Goal: Check status: Check status

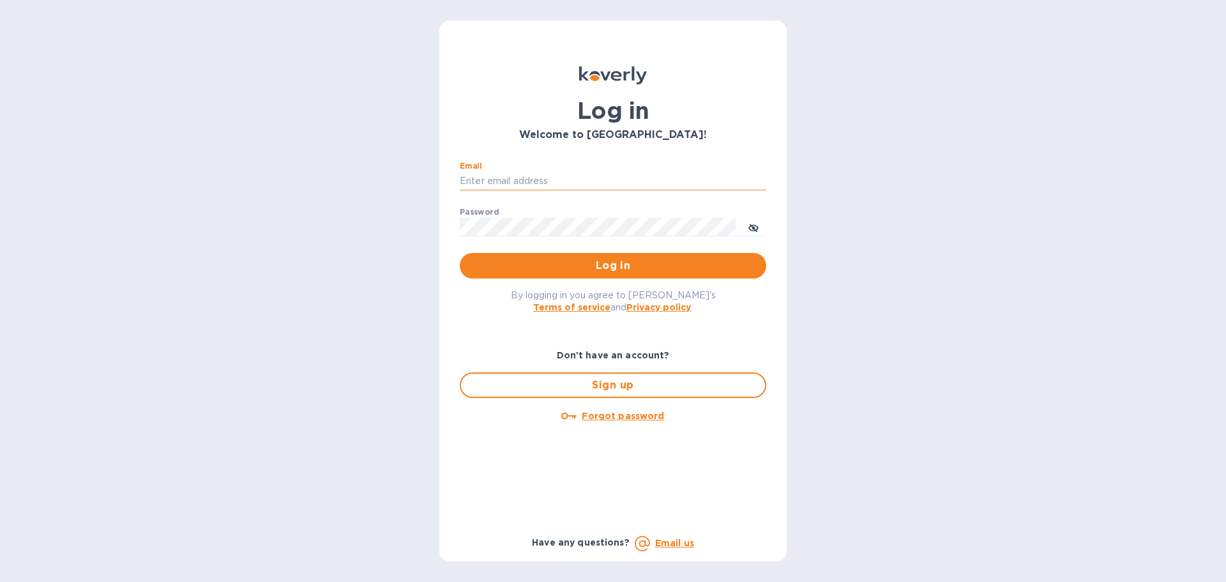
click at [565, 185] on input "Email" at bounding box center [613, 181] width 307 height 19
type input "[PERSON_NAME][EMAIL_ADDRESS][PERSON_NAME][DOMAIN_NAME]"
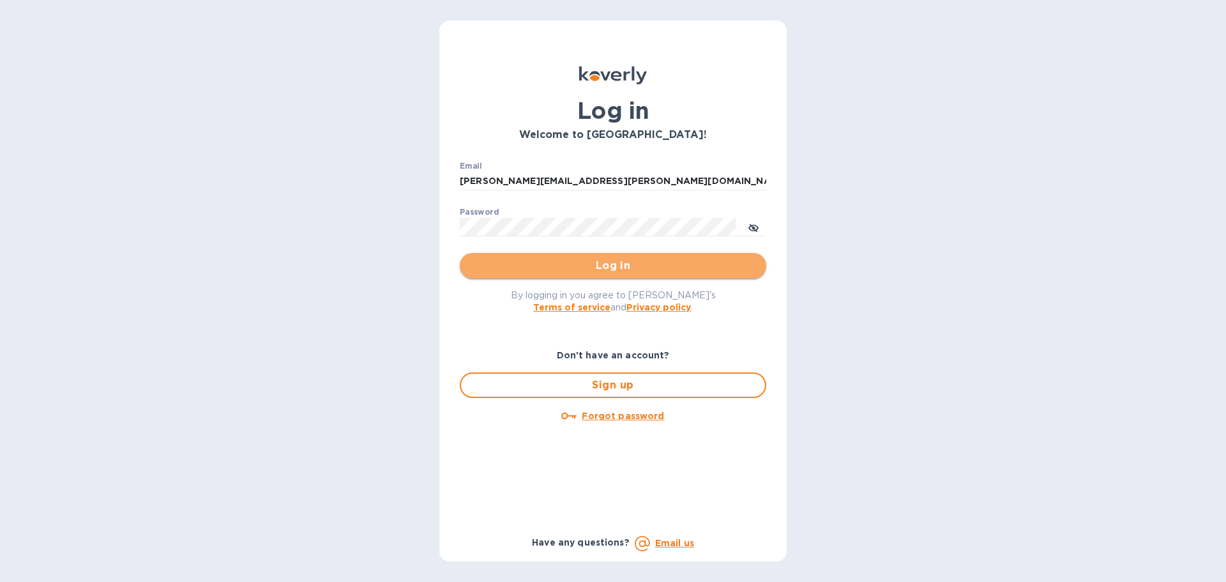
click at [586, 262] on span "Log in" at bounding box center [613, 265] width 286 height 15
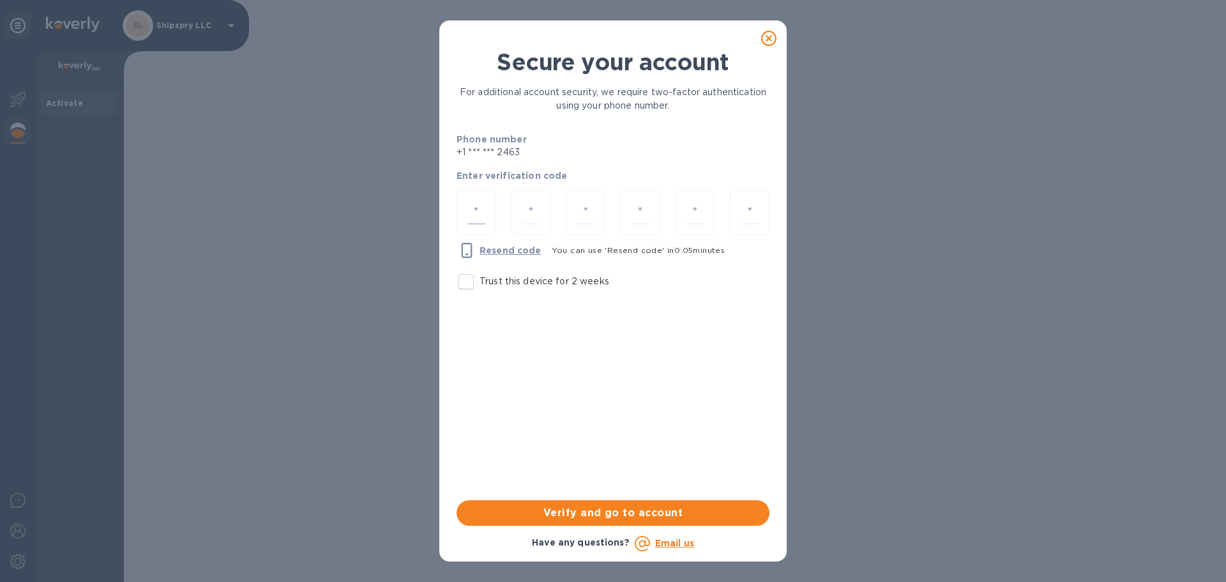
click at [485, 205] on div at bounding box center [477, 212] width 40 height 45
type input "6"
type input "9"
type input "4"
type input "8"
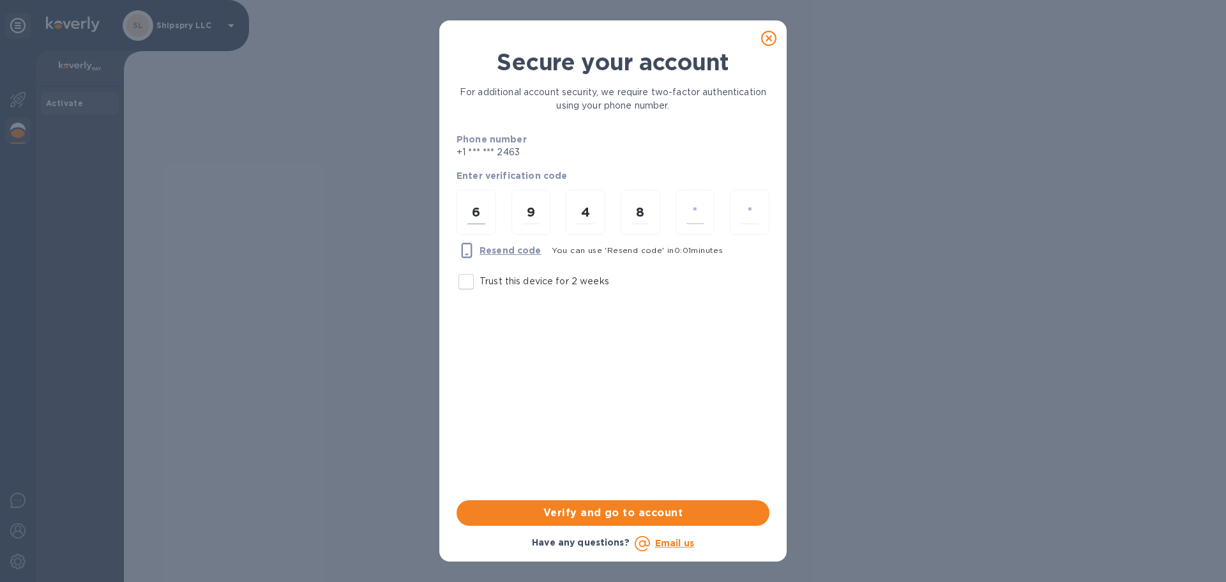
type input "9"
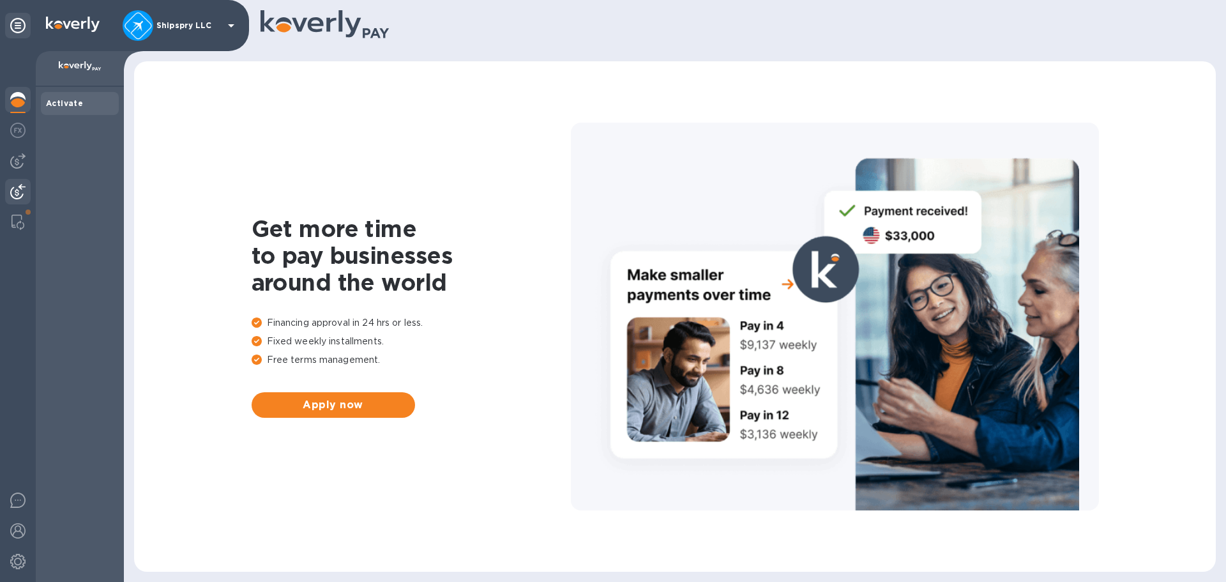
click at [19, 190] on img at bounding box center [17, 191] width 15 height 15
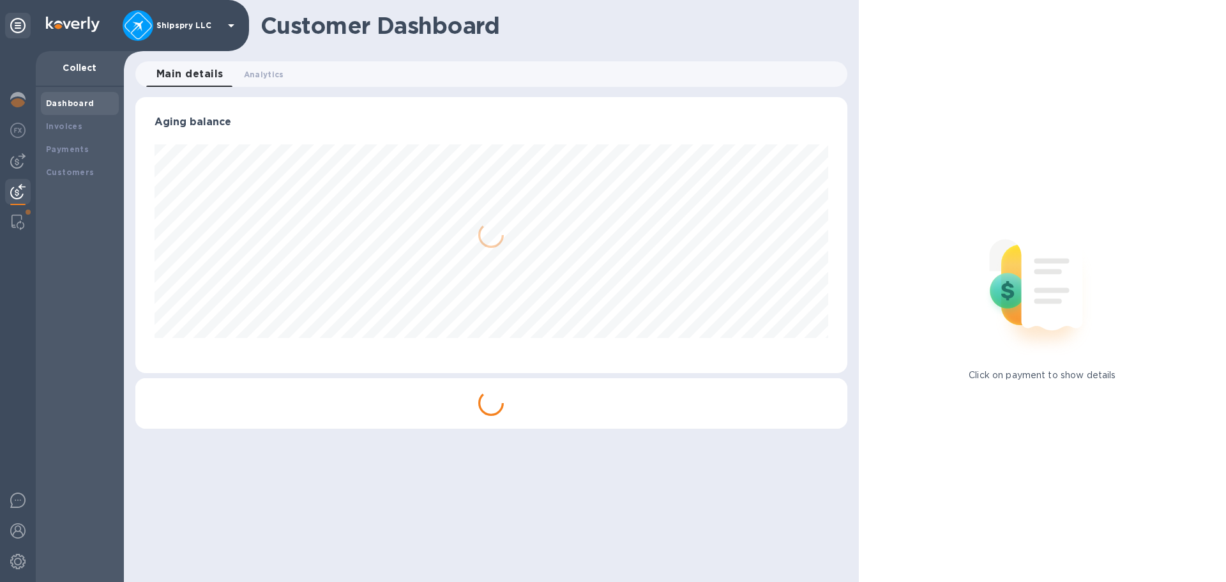
scroll to position [276, 711]
click at [64, 148] on b "Payments" at bounding box center [67, 149] width 43 height 10
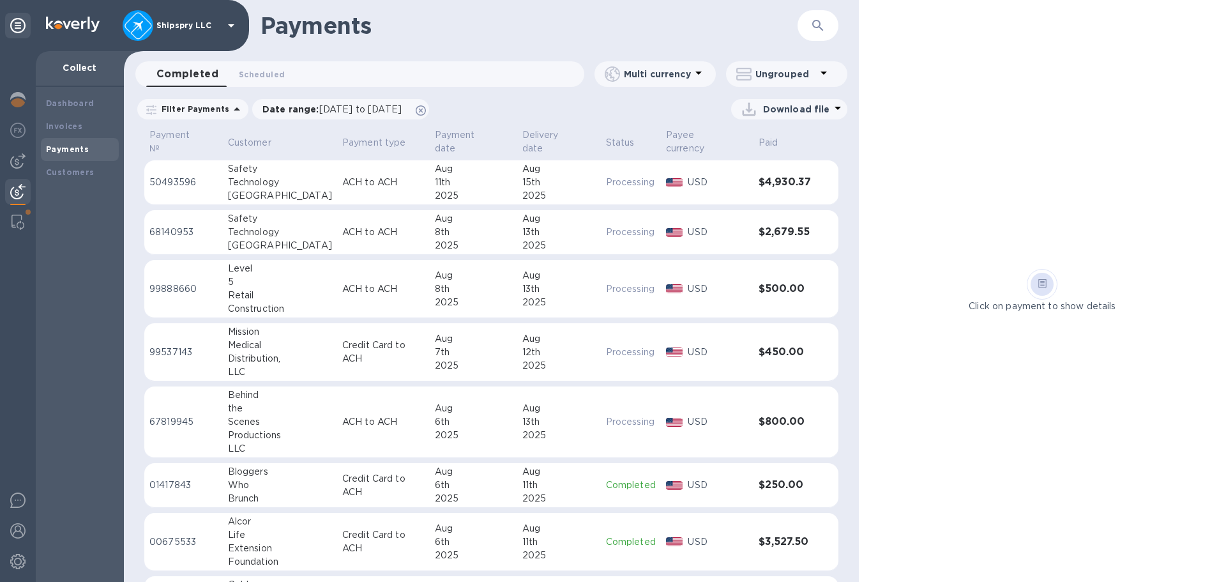
click at [1091, 71] on div "Click on payment to show details" at bounding box center [1042, 291] width 367 height 582
